Goal: Task Accomplishment & Management: Use online tool/utility

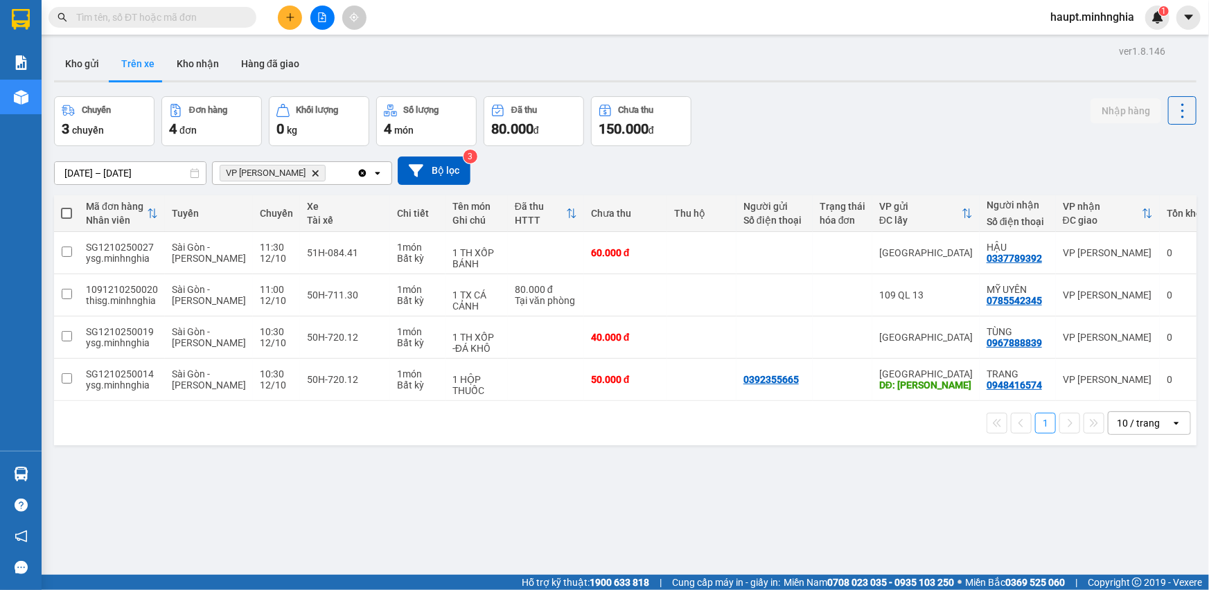
click at [311, 177] on icon "Delete" at bounding box center [315, 173] width 8 height 8
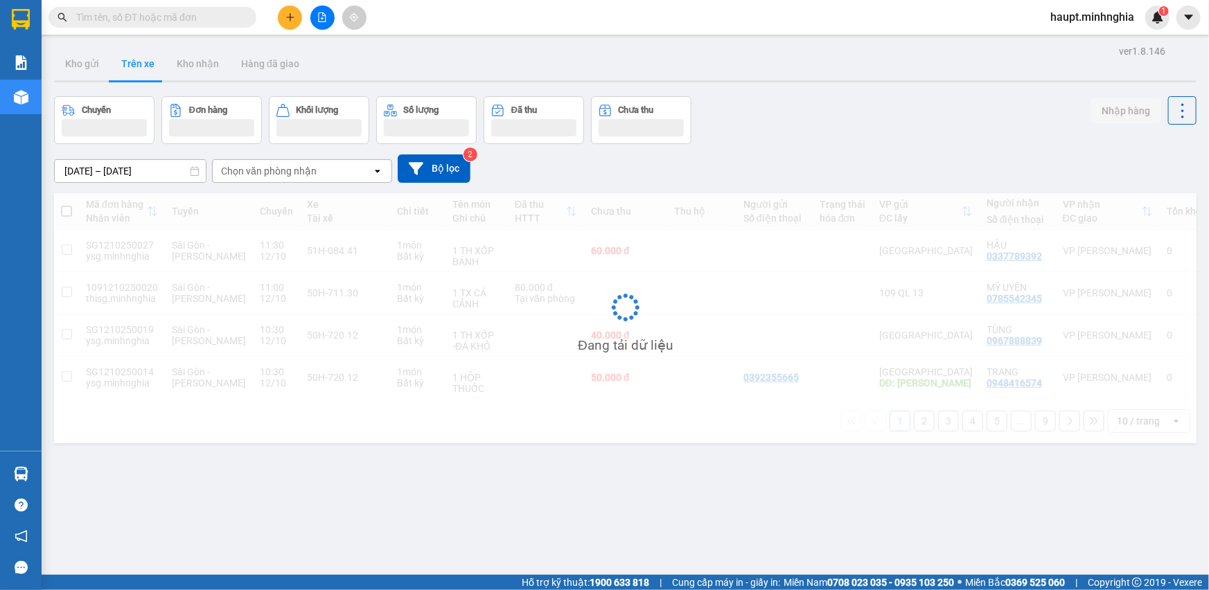
click at [312, 169] on div "Chọn văn phòng nhận" at bounding box center [292, 171] width 159 height 22
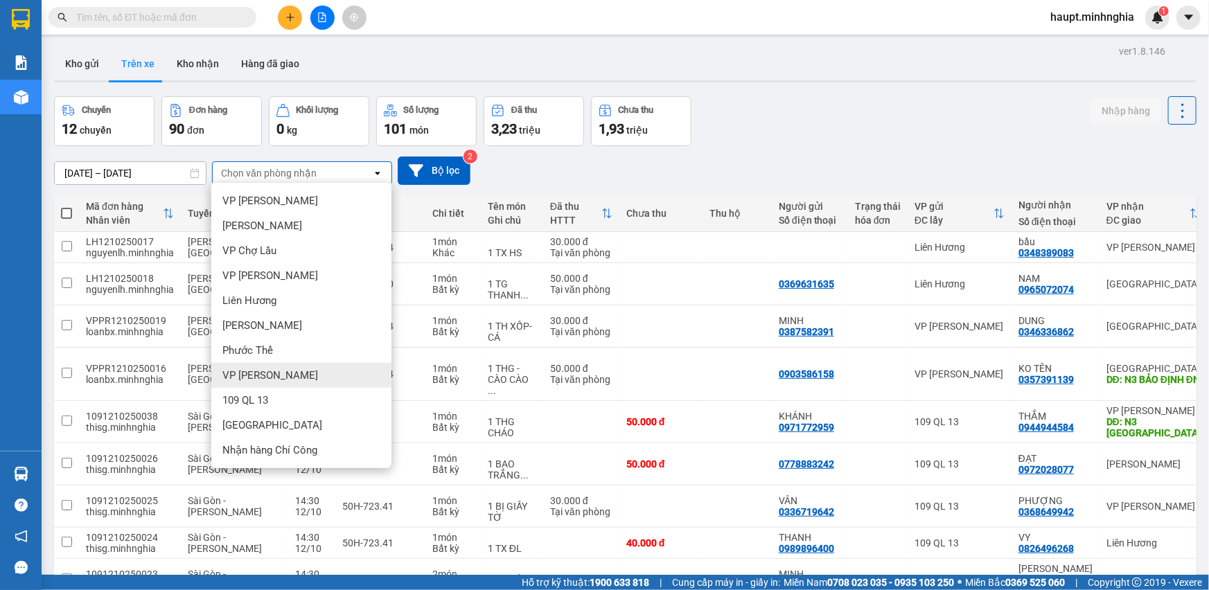
click at [308, 364] on div "VP [PERSON_NAME]" at bounding box center [301, 375] width 180 height 25
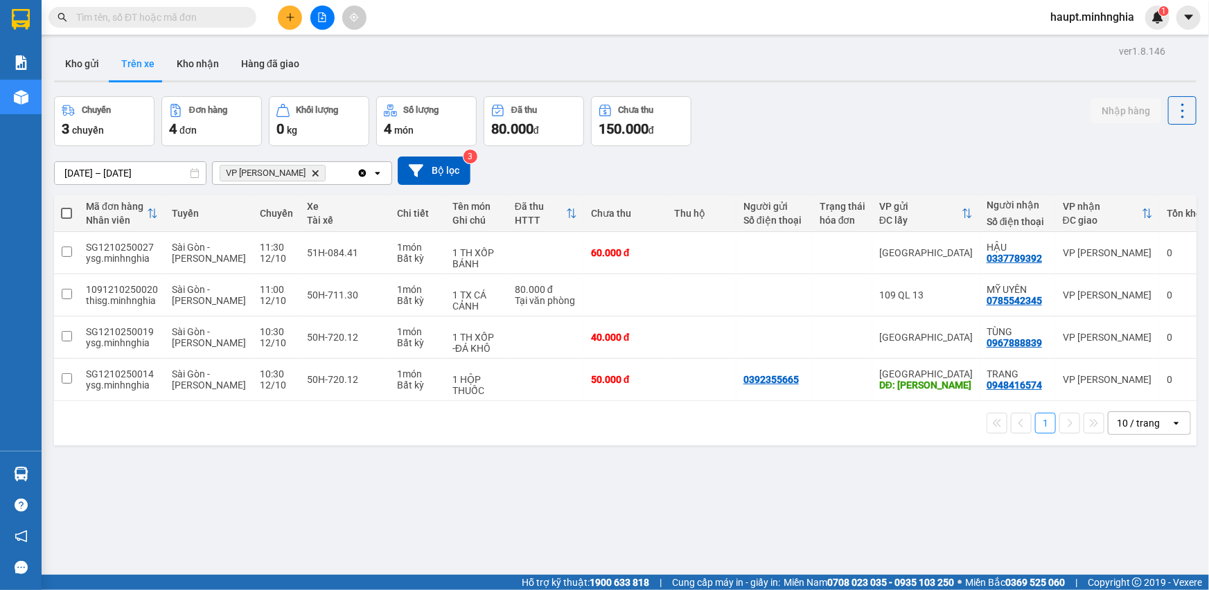
click at [311, 171] on icon "Delete" at bounding box center [315, 173] width 8 height 8
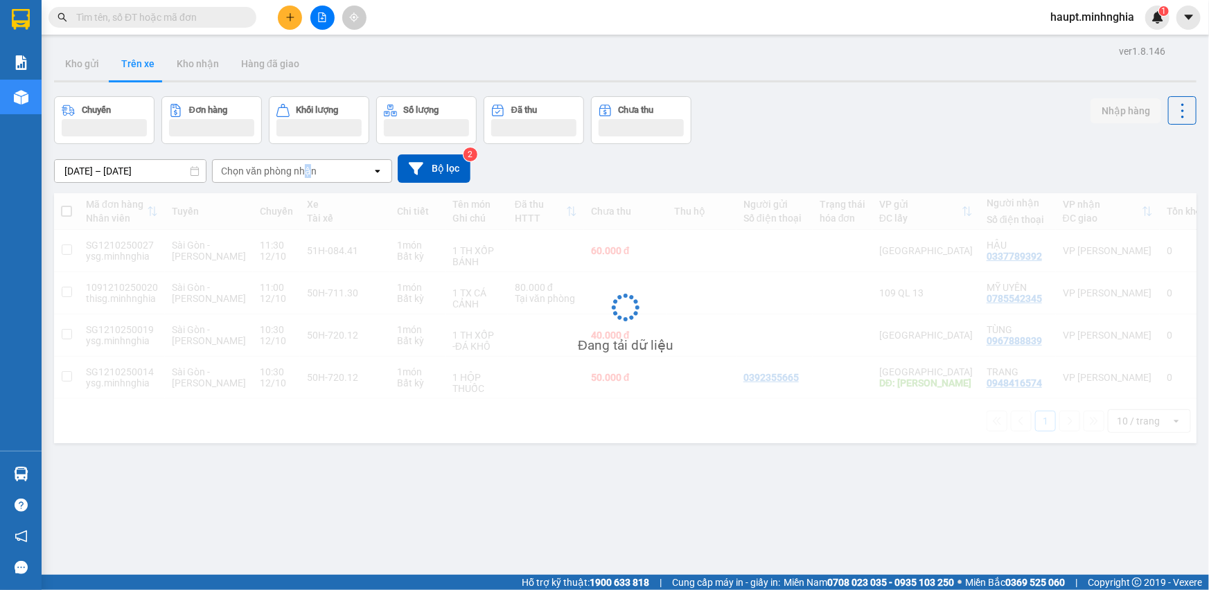
click at [304, 167] on div "Chọn văn phòng nhận" at bounding box center [269, 171] width 96 height 14
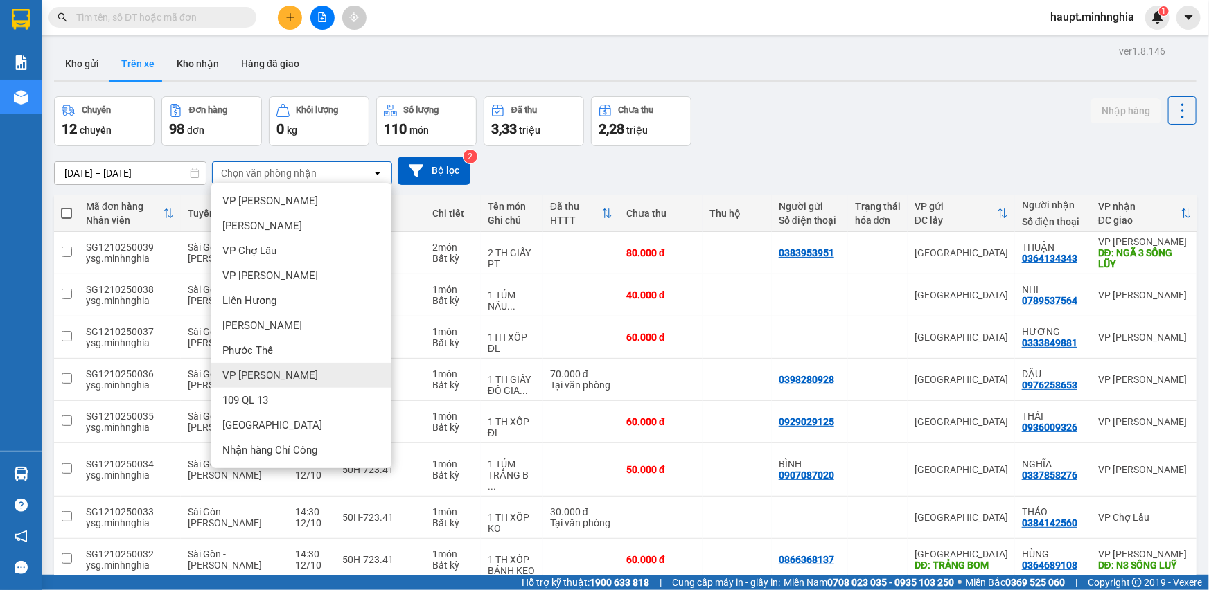
click at [318, 381] on div "VP [PERSON_NAME]" at bounding box center [301, 375] width 180 height 25
